Goal: Transaction & Acquisition: Book appointment/travel/reservation

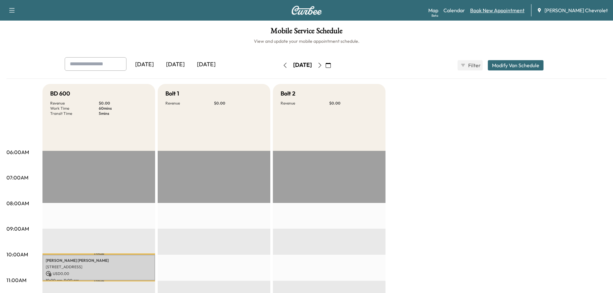
click at [500, 11] on link "Book New Appointment" at bounding box center [497, 10] width 54 height 8
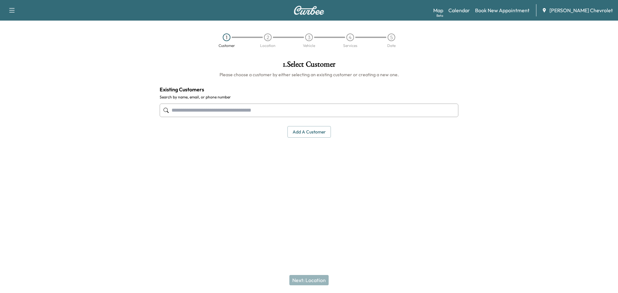
click at [317, 108] on input "text" at bounding box center [309, 111] width 299 height 14
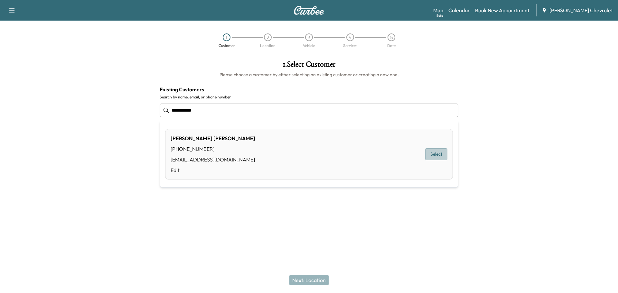
click at [432, 153] on button "Select" at bounding box center [436, 154] width 22 height 12
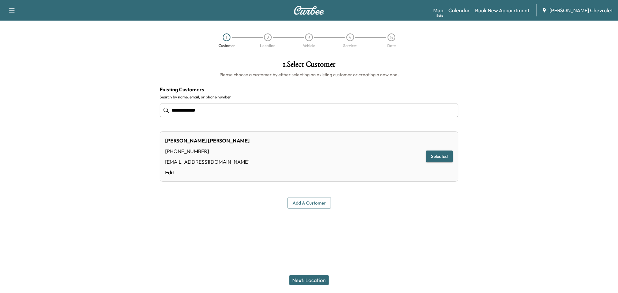
type input "**********"
click at [305, 283] on button "Next: Location" at bounding box center [308, 280] width 39 height 10
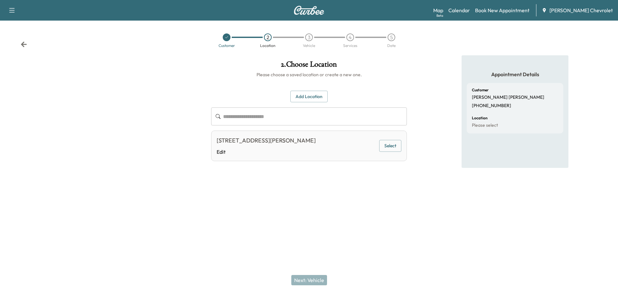
click at [385, 150] on button "Select" at bounding box center [390, 146] width 22 height 12
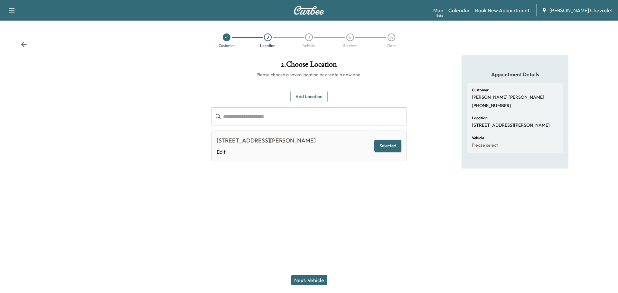
click at [314, 275] on button "Next: Vehicle" at bounding box center [309, 280] width 36 height 10
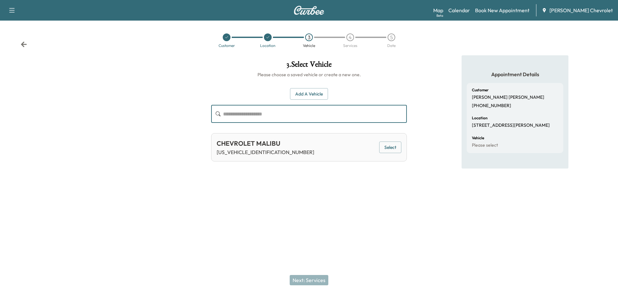
click at [333, 115] on input "text" at bounding box center [315, 114] width 184 height 18
click at [318, 98] on button "Add a Vehicle" at bounding box center [309, 94] width 38 height 12
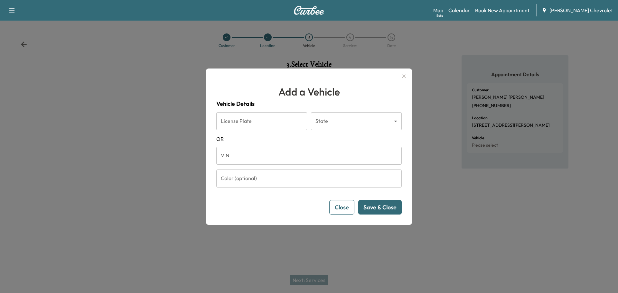
click at [298, 154] on input "VIN" at bounding box center [308, 156] width 185 height 18
paste input "**********"
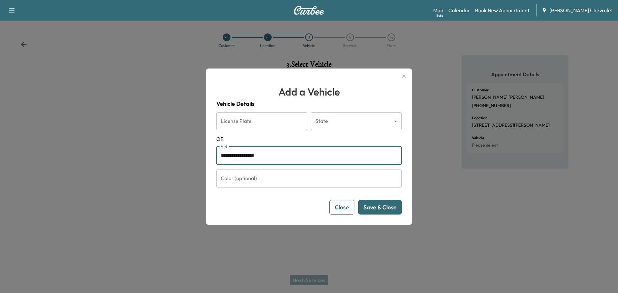
type input "**********"
click at [382, 211] on button "Save & Close" at bounding box center [379, 207] width 43 height 14
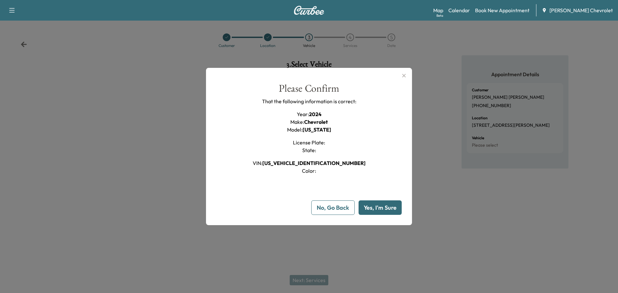
click at [382, 211] on button "Yes, I'm Sure" at bounding box center [380, 208] width 43 height 14
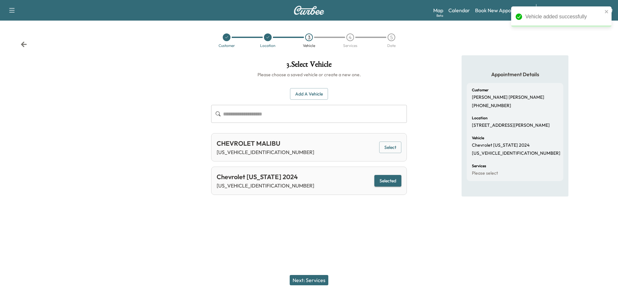
click at [320, 280] on button "Next: Services" at bounding box center [309, 280] width 39 height 10
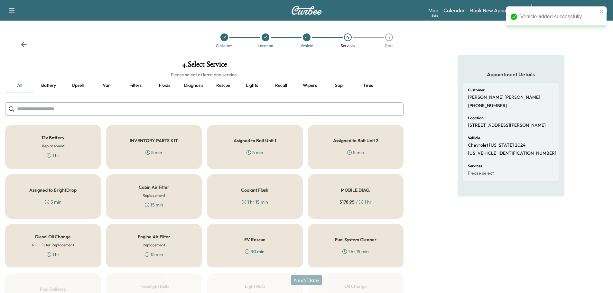
click at [330, 186] on div "MOBILE DIAG. $ 178.95 / 1 hr" at bounding box center [356, 196] width 96 height 44
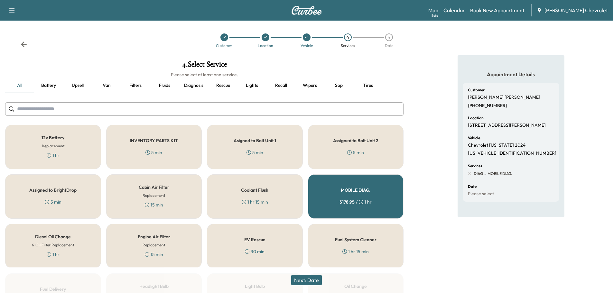
click at [307, 283] on button "Next: Date" at bounding box center [306, 280] width 31 height 10
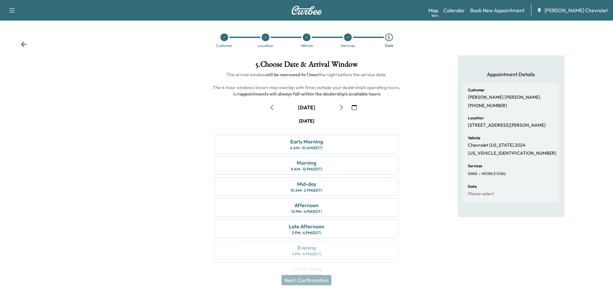
click at [415, 119] on div "Appointment Details Customer [PERSON_NAME] [PHONE_NUMBER] Location [STREET_ADDR…" at bounding box center [511, 171] width 204 height 233
click at [418, 116] on div "Appointment Details Customer [PERSON_NAME] [PHONE_NUMBER] Location [STREET_ADDR…" at bounding box center [511, 171] width 204 height 233
click at [418, 117] on div "Appointment Details Customer [PERSON_NAME] [PHONE_NUMBER] Location [STREET_ADDR…" at bounding box center [511, 171] width 204 height 233
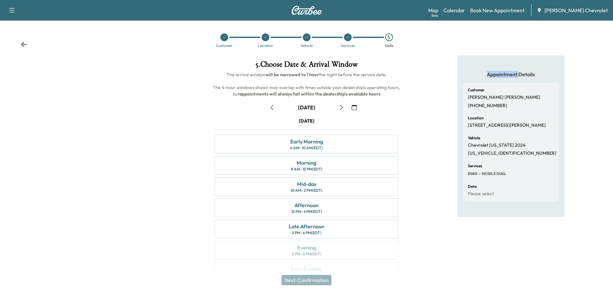
click at [418, 117] on div "Appointment Details Customer [PERSON_NAME] [PHONE_NUMBER] Location [STREET_ADDR…" at bounding box center [511, 171] width 204 height 233
click at [419, 117] on div "Appointment Details Customer [PERSON_NAME] [PHONE_NUMBER] Location [STREET_ADDR…" at bounding box center [511, 171] width 204 height 233
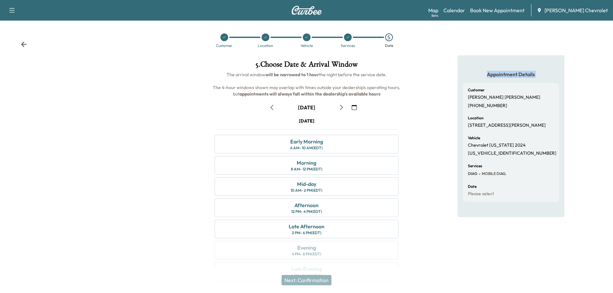
click at [419, 117] on div "Appointment Details Customer [PERSON_NAME] [PHONE_NUMBER] Location [STREET_ADDR…" at bounding box center [511, 171] width 204 height 233
click at [128, 186] on div at bounding box center [102, 171] width 204 height 233
